Goal: Navigation & Orientation: Find specific page/section

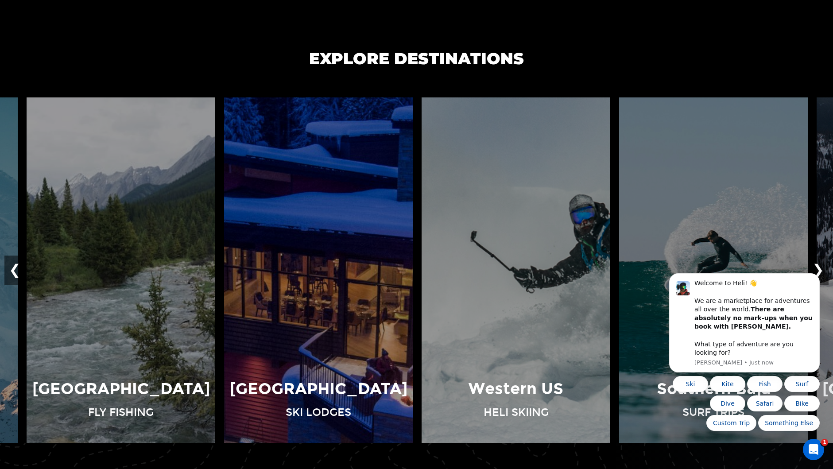
scroll to position [752, 0]
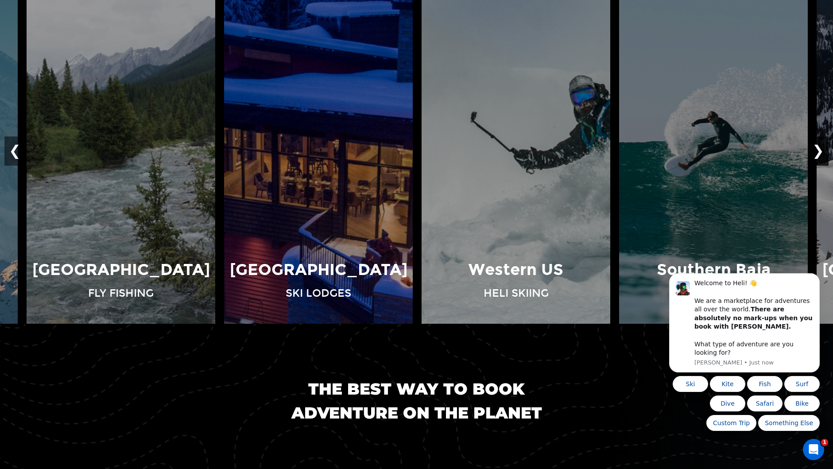
click at [817, 147] on button "❯" at bounding box center [817, 150] width 21 height 29
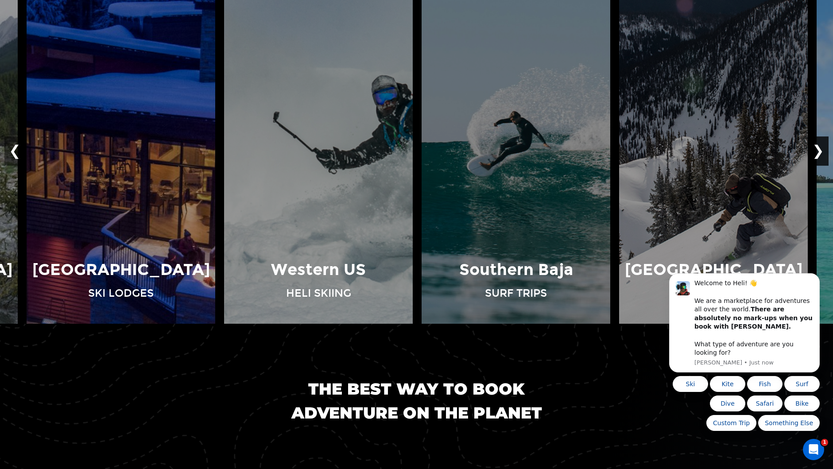
click at [817, 147] on button "❯" at bounding box center [817, 150] width 21 height 29
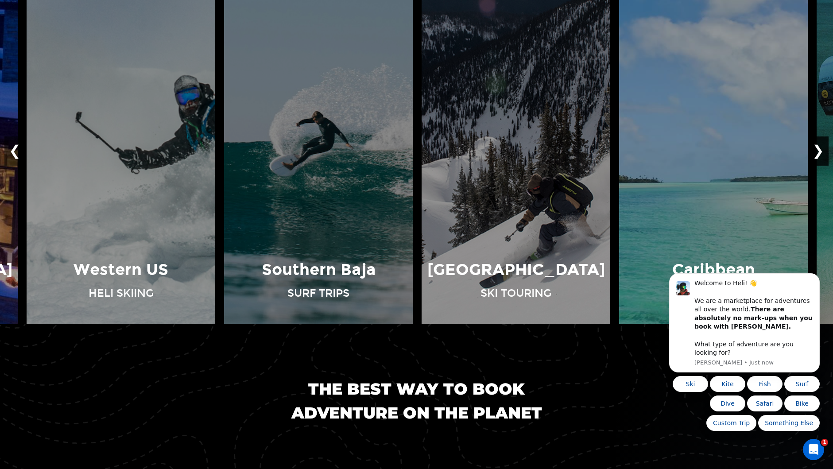
click at [817, 147] on button "❯" at bounding box center [817, 150] width 21 height 29
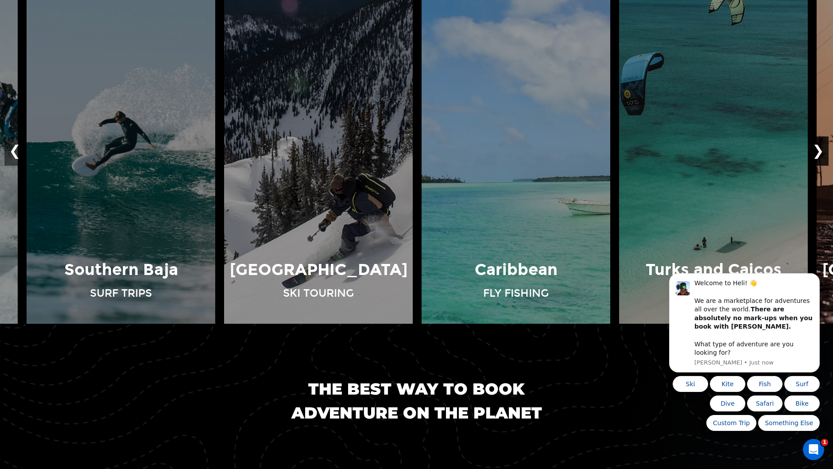
click at [817, 147] on button "❯" at bounding box center [817, 150] width 21 height 29
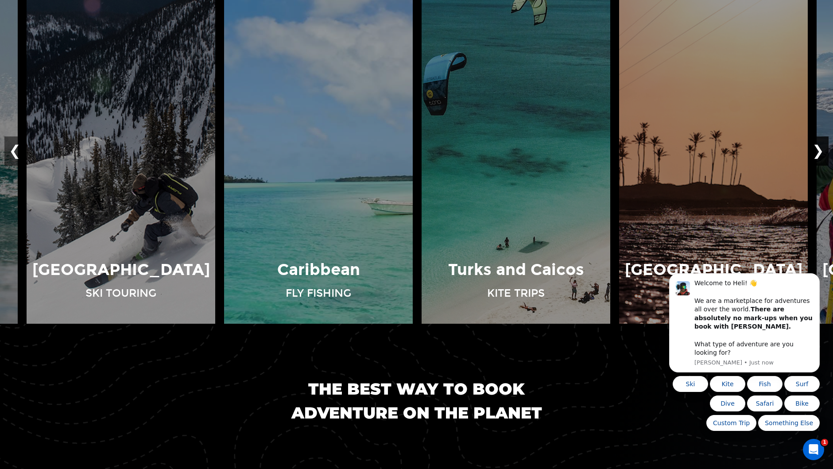
click at [817, 147] on button "❯" at bounding box center [817, 150] width 21 height 29
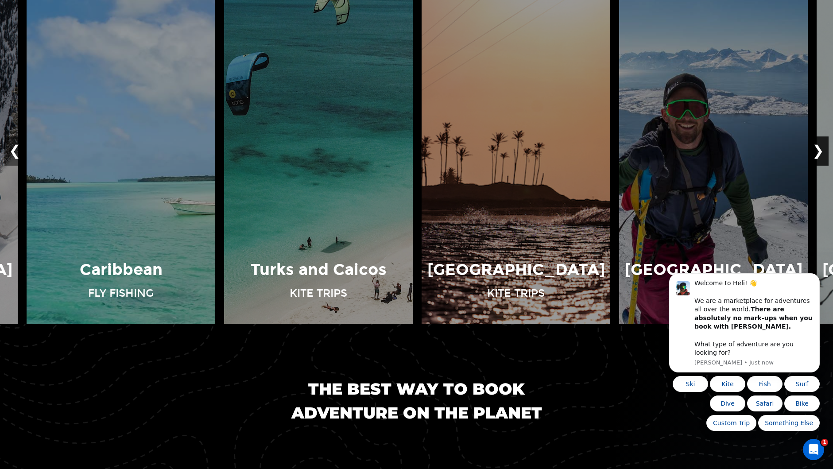
click at [817, 147] on button "❯" at bounding box center [817, 150] width 21 height 29
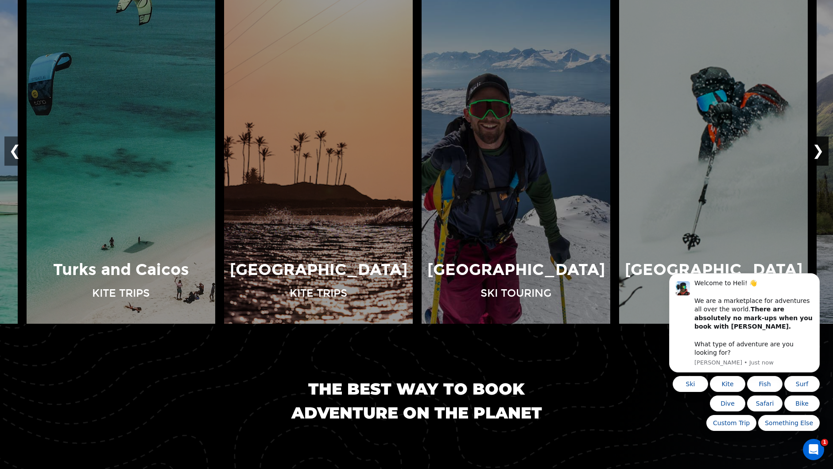
click at [817, 149] on button "❯" at bounding box center [817, 150] width 21 height 29
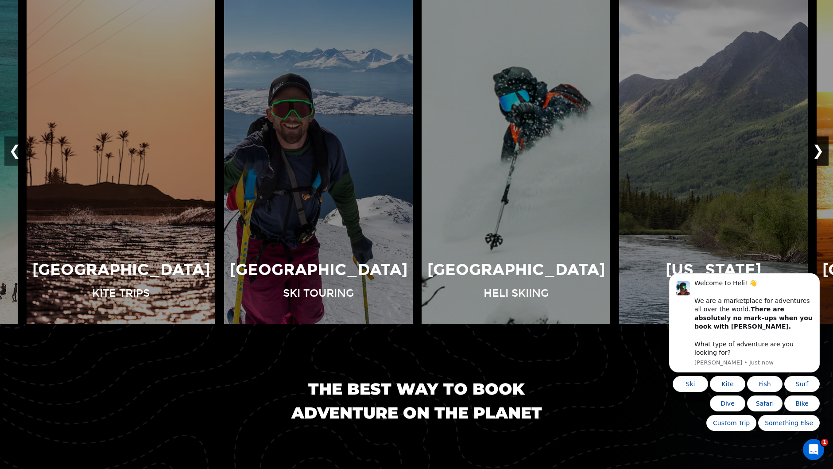
click at [817, 149] on button "❯" at bounding box center [817, 150] width 21 height 29
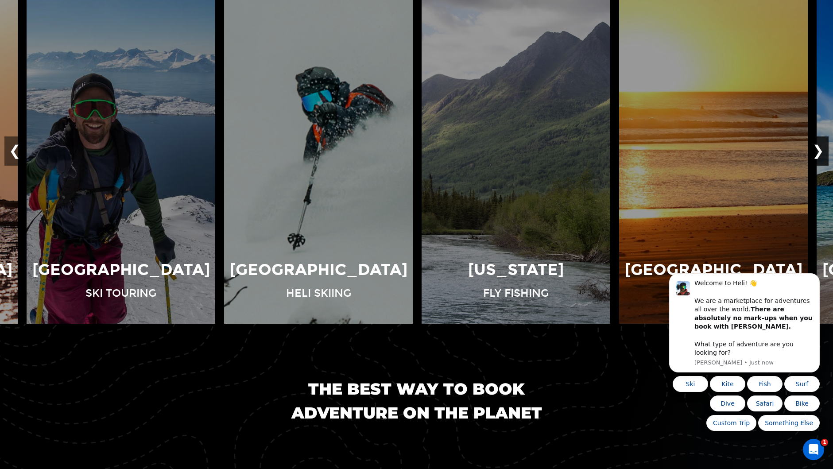
click at [817, 149] on button "❯" at bounding box center [817, 150] width 21 height 29
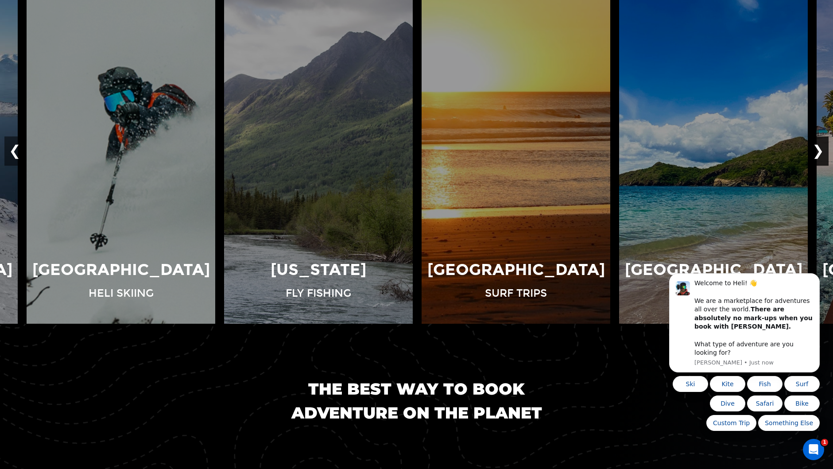
click at [817, 149] on button "❯" at bounding box center [817, 150] width 21 height 29
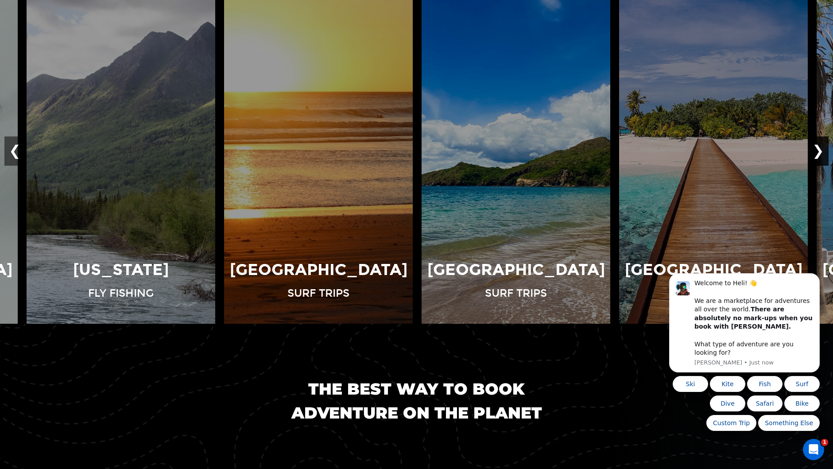
click at [817, 149] on button "❯" at bounding box center [817, 150] width 21 height 29
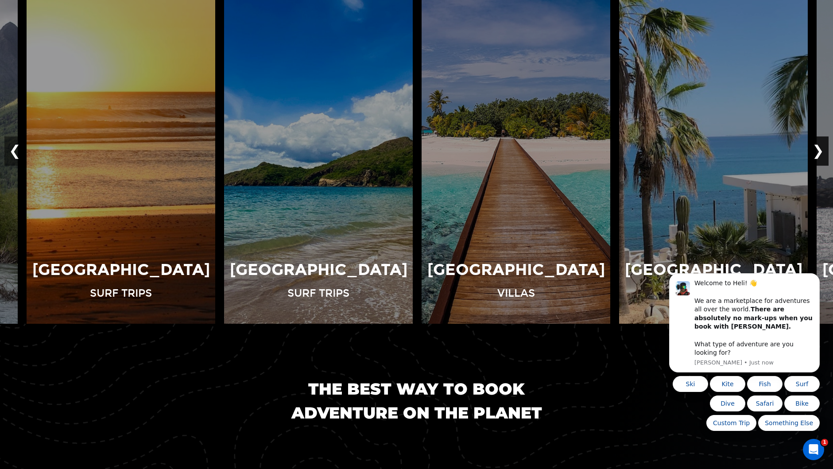
click at [817, 149] on button "❯" at bounding box center [817, 150] width 21 height 29
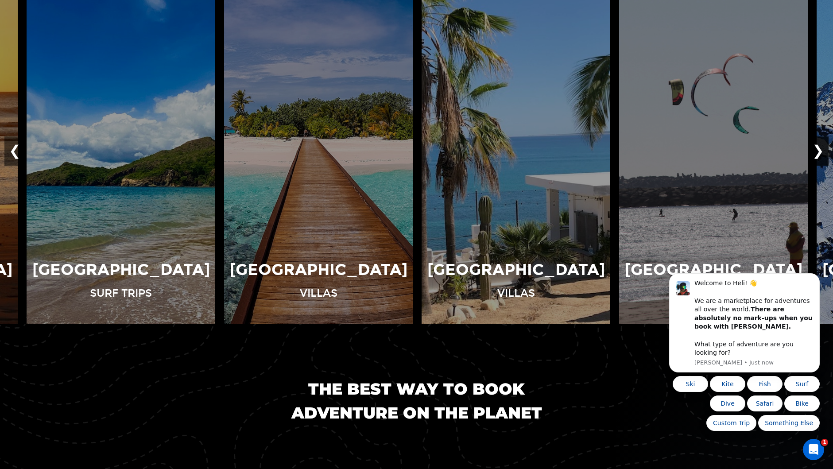
click at [817, 149] on button "❯" at bounding box center [817, 150] width 21 height 29
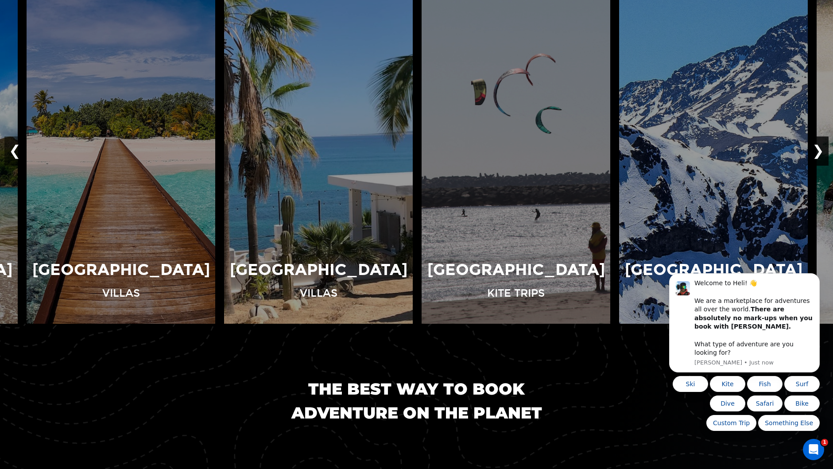
click at [817, 149] on button "❯" at bounding box center [817, 150] width 21 height 29
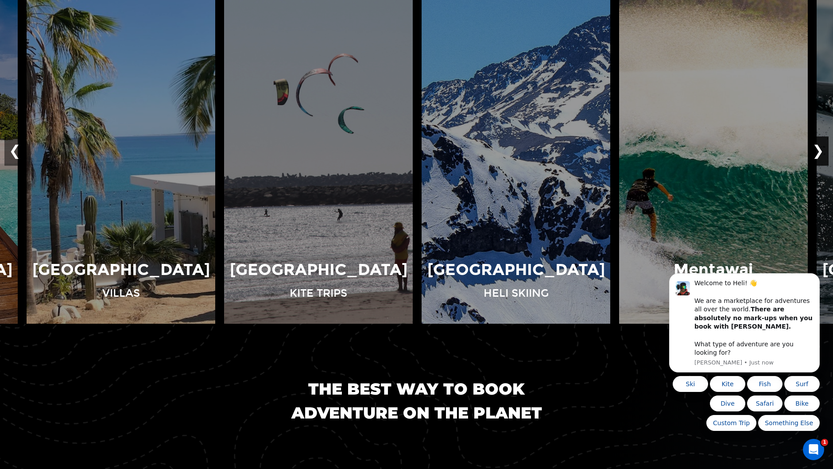
click at [817, 149] on button "❯" at bounding box center [817, 150] width 21 height 29
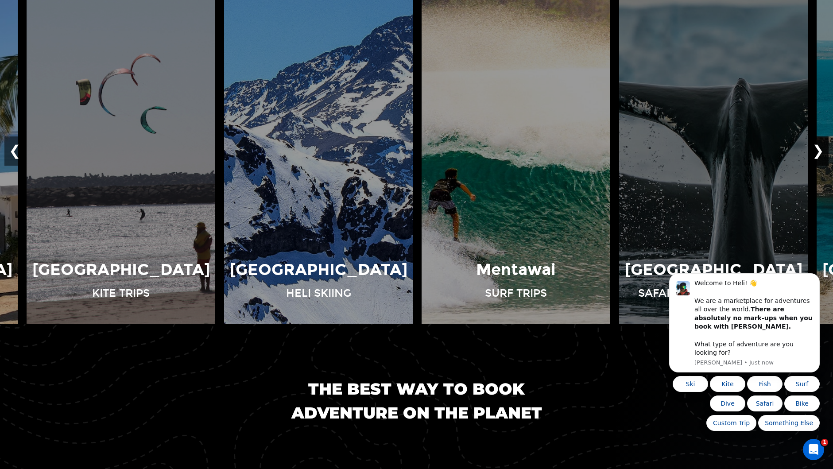
click at [817, 149] on button "❯" at bounding box center [817, 150] width 21 height 29
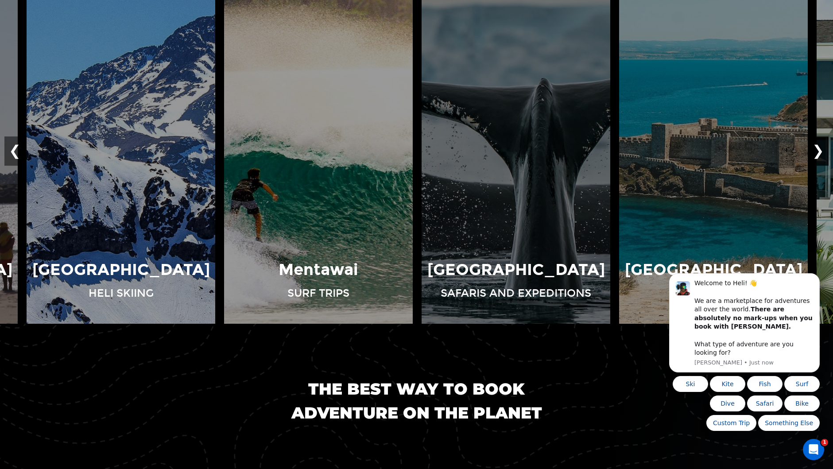
click at [817, 149] on button "❯" at bounding box center [817, 150] width 21 height 29
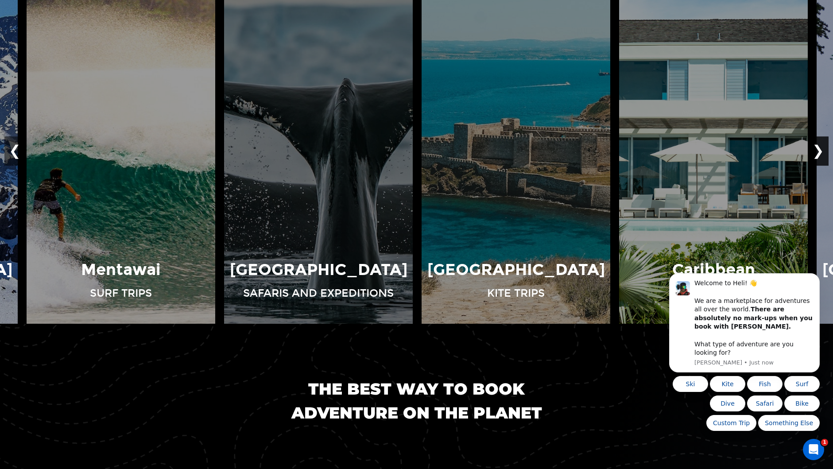
click at [817, 149] on button "❯" at bounding box center [817, 150] width 21 height 29
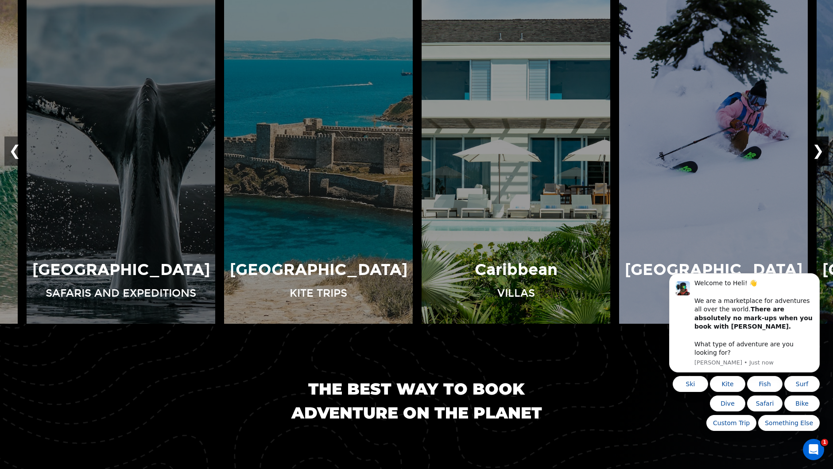
click at [817, 149] on button "❯" at bounding box center [817, 150] width 21 height 29
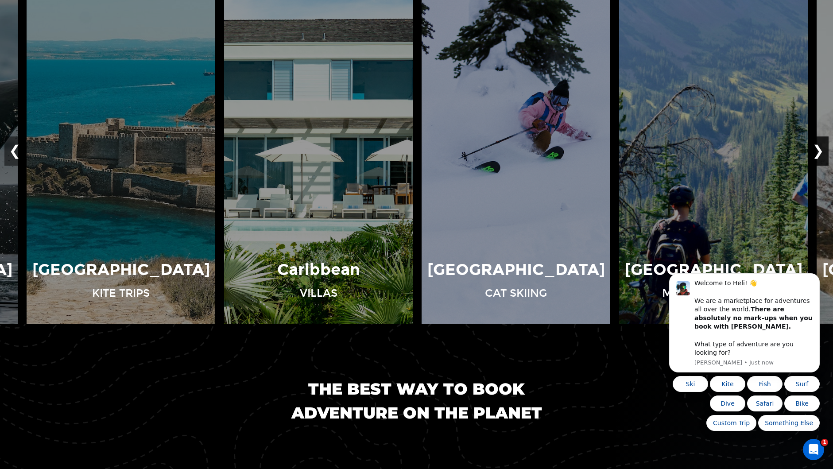
click at [817, 149] on button "❯" at bounding box center [817, 150] width 21 height 29
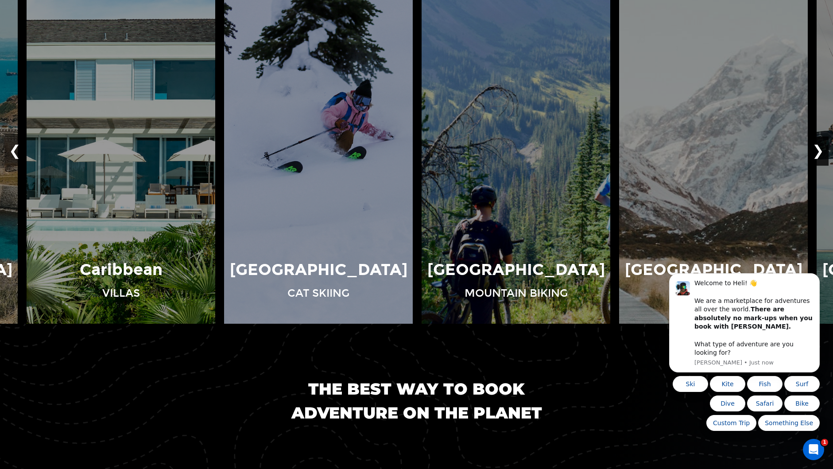
click at [817, 149] on button "❯" at bounding box center [817, 150] width 21 height 29
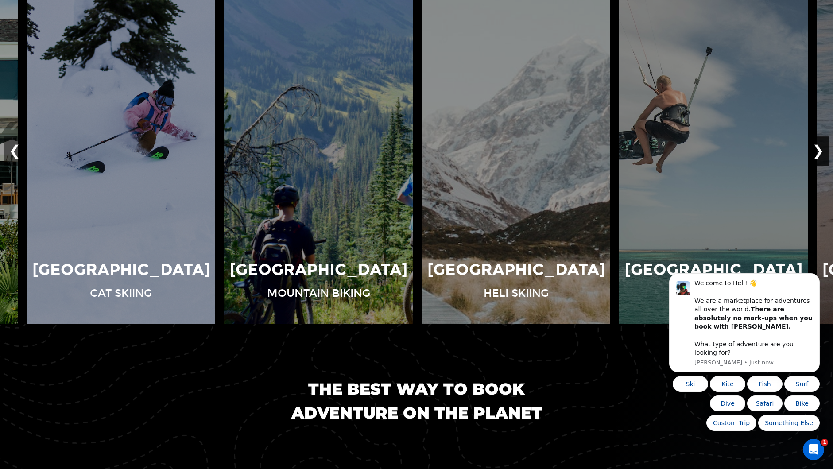
click at [817, 149] on button "❯" at bounding box center [817, 150] width 21 height 29
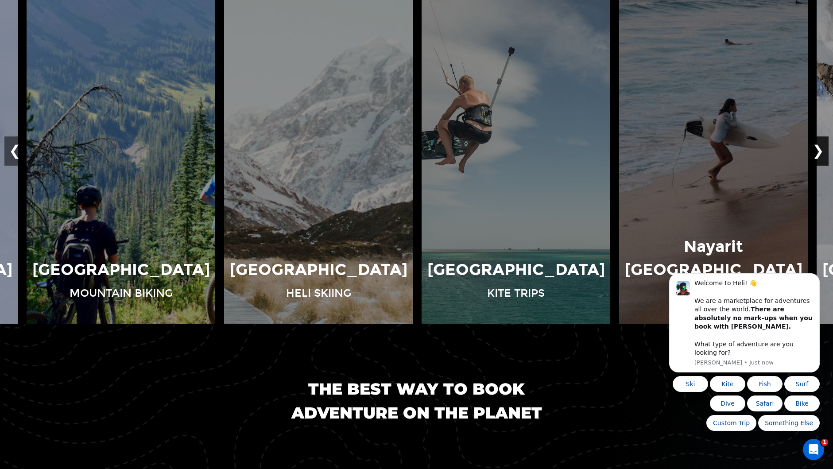
click at [817, 149] on button "❯" at bounding box center [817, 150] width 21 height 29
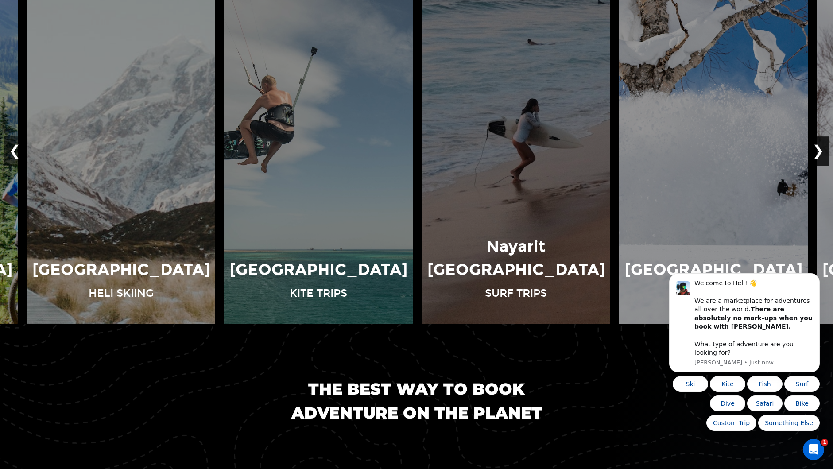
click at [817, 149] on button "❯" at bounding box center [817, 150] width 21 height 29
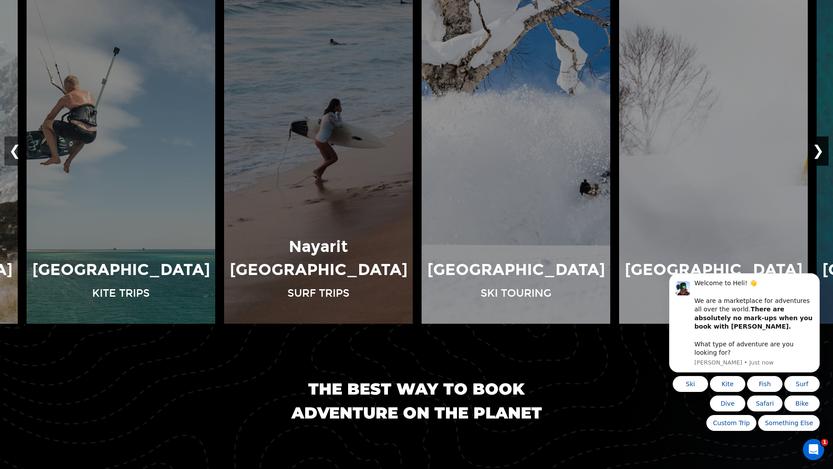
click at [817, 149] on button "❯" at bounding box center [817, 150] width 21 height 29
click at [818, 148] on button "❯" at bounding box center [817, 150] width 21 height 29
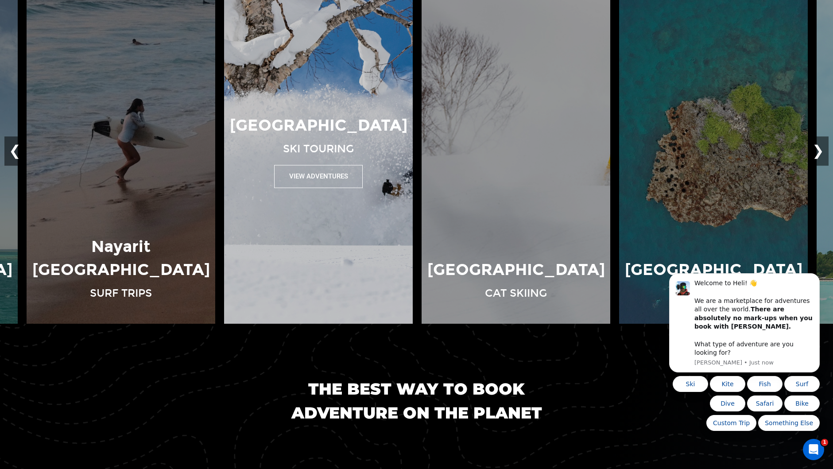
click at [348, 88] on img at bounding box center [318, 150] width 197 height 345
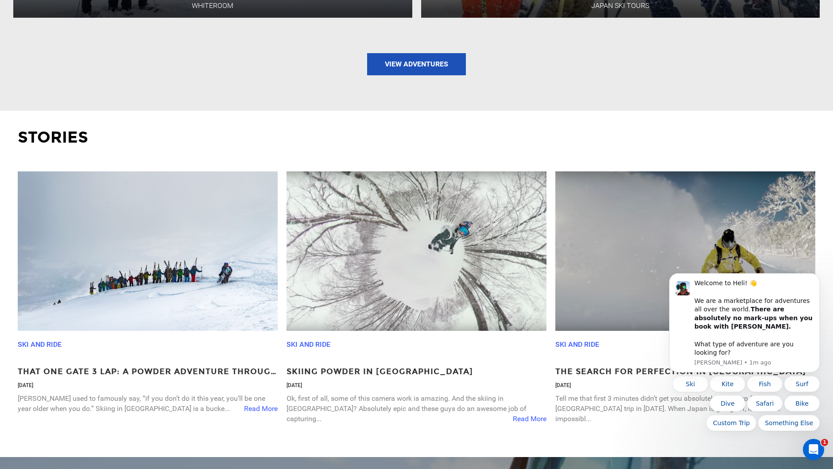
scroll to position [1372, 0]
